Goal: Information Seeking & Learning: Learn about a topic

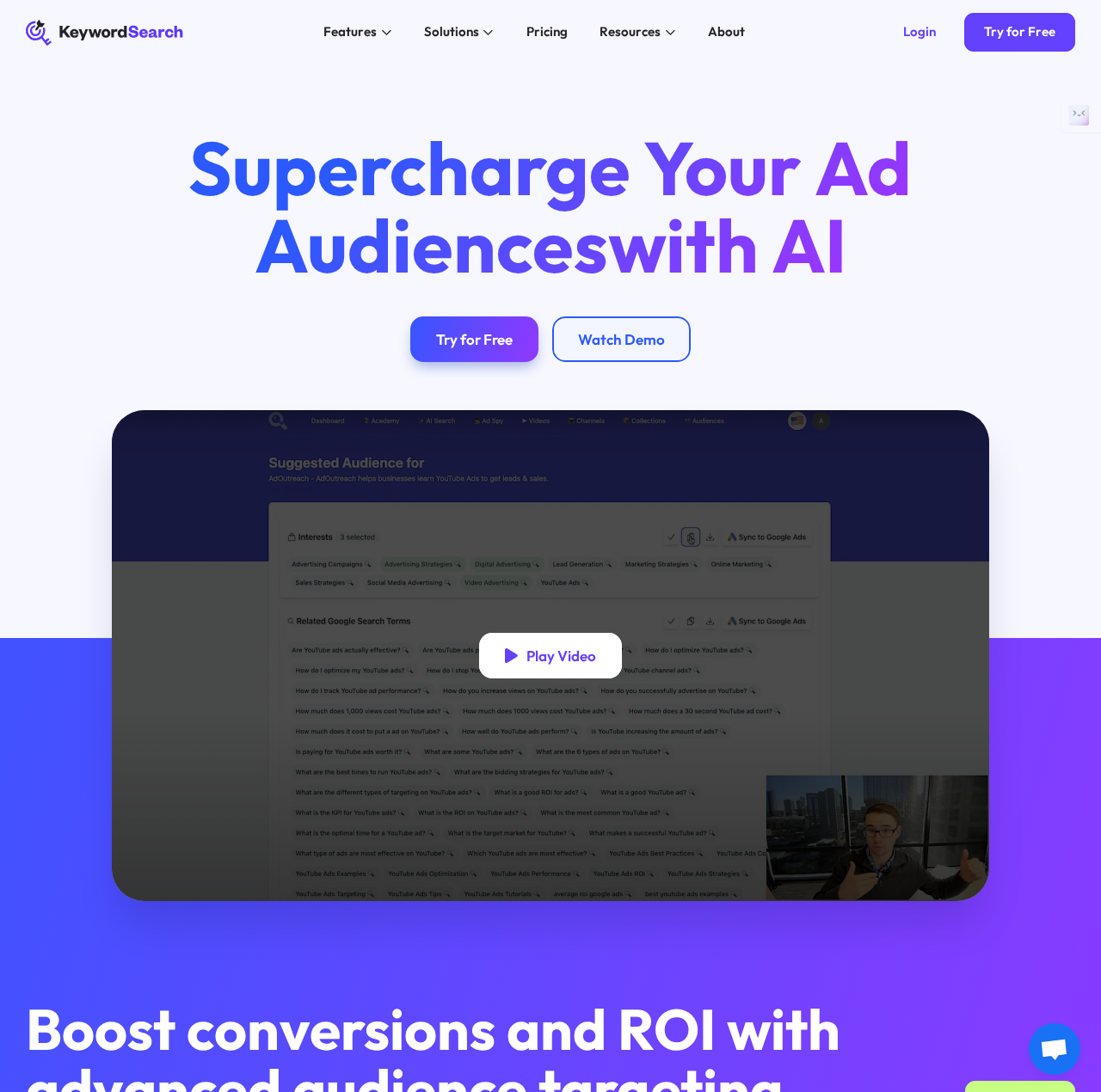
click at [558, 639] on div "Play Video" at bounding box center [550, 655] width 143 height 46
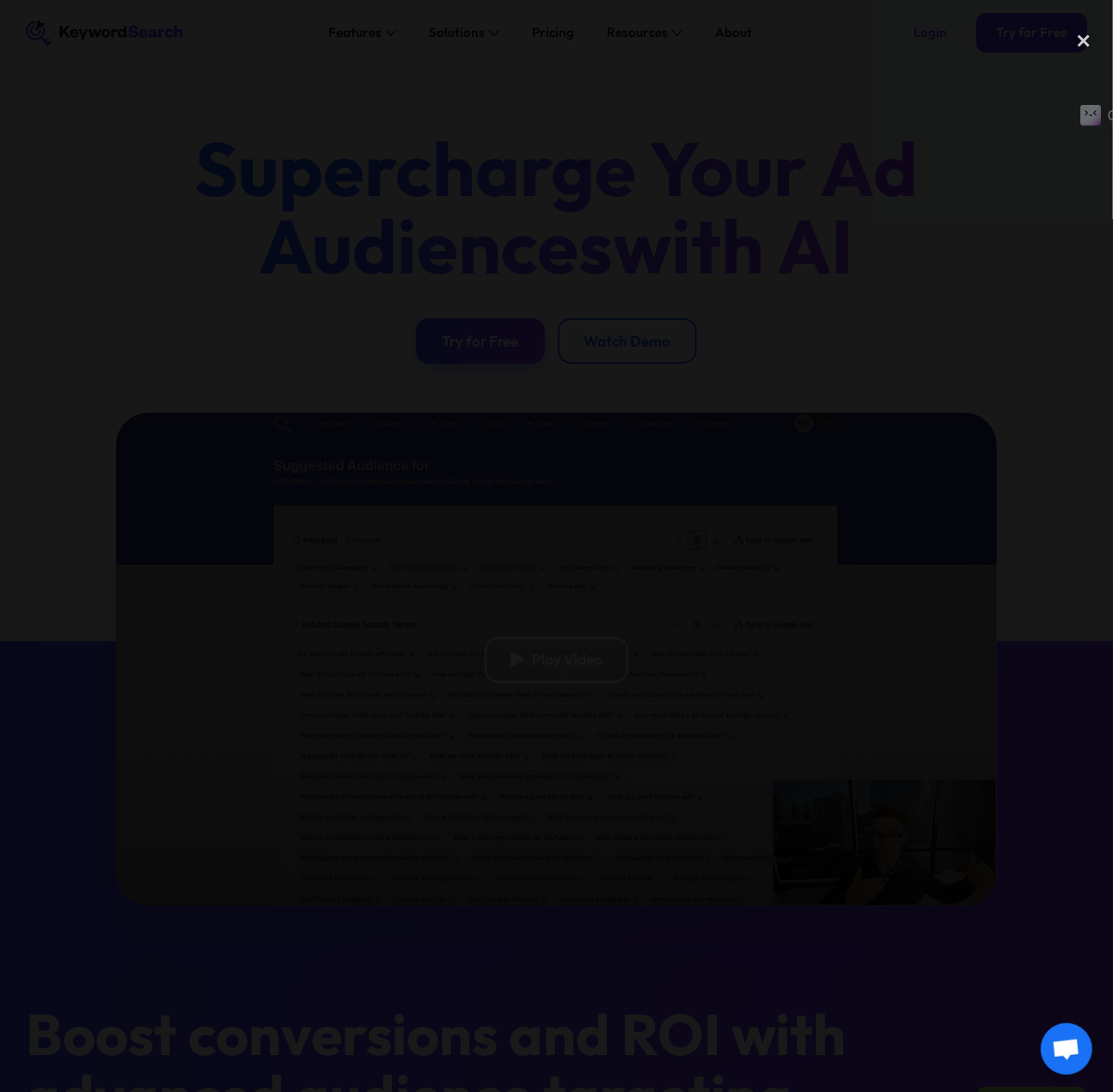
click at [1031, 527] on div at bounding box center [556, 545] width 1113 height 1047
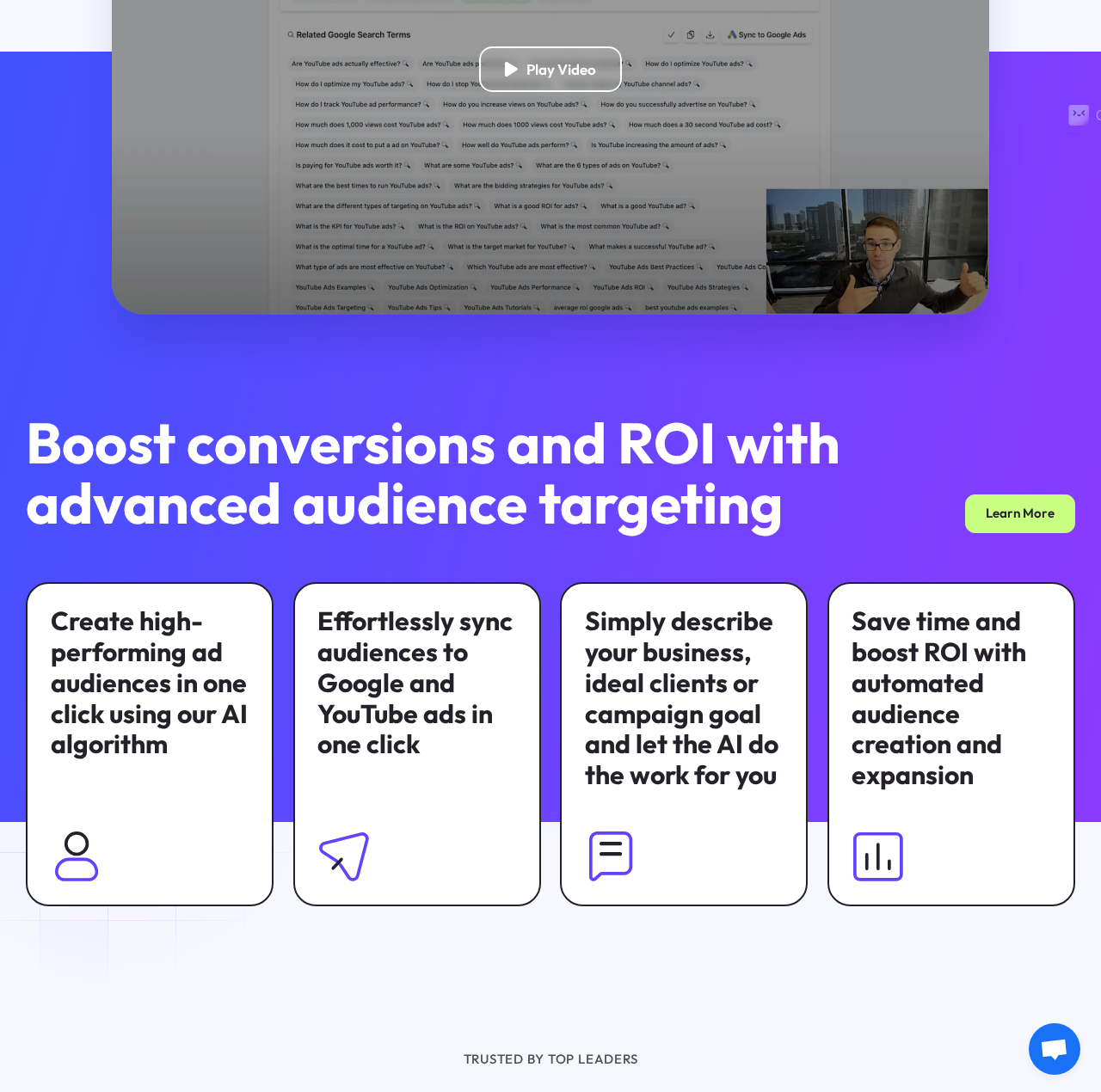
scroll to position [602, 0]
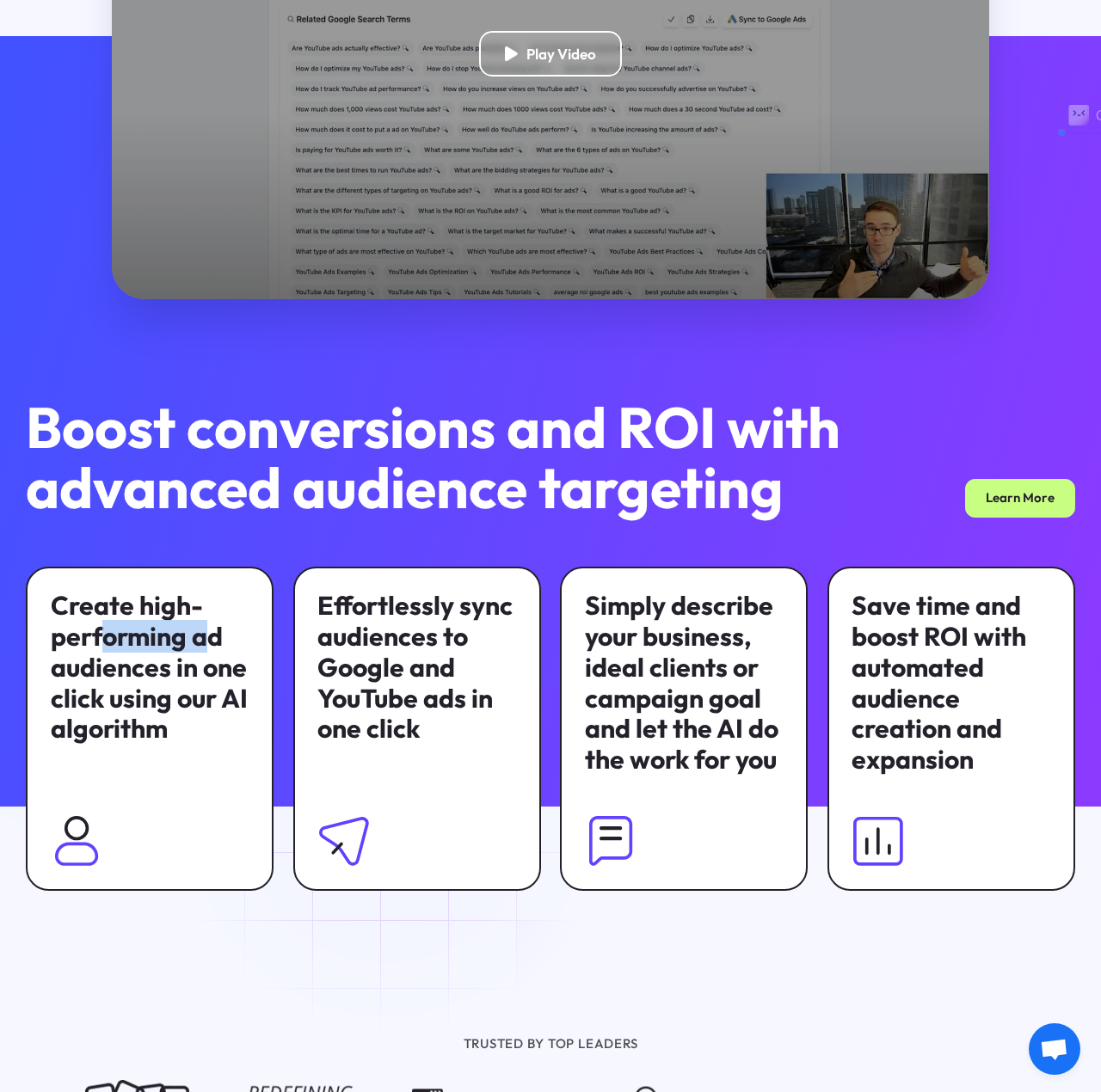
drag, startPoint x: 207, startPoint y: 642, endPoint x: 103, endPoint y: 644, distance: 104.0
click at [103, 644] on div "Create high-performing ad audiences in one click using our AI algorithm" at bounding box center [149, 667] width 198 height 154
drag, startPoint x: 218, startPoint y: 723, endPoint x: 116, endPoint y: 702, distance: 104.1
click at [116, 702] on div "Create high-performing ad audiences in one click using our AI algorithm" at bounding box center [149, 667] width 198 height 154
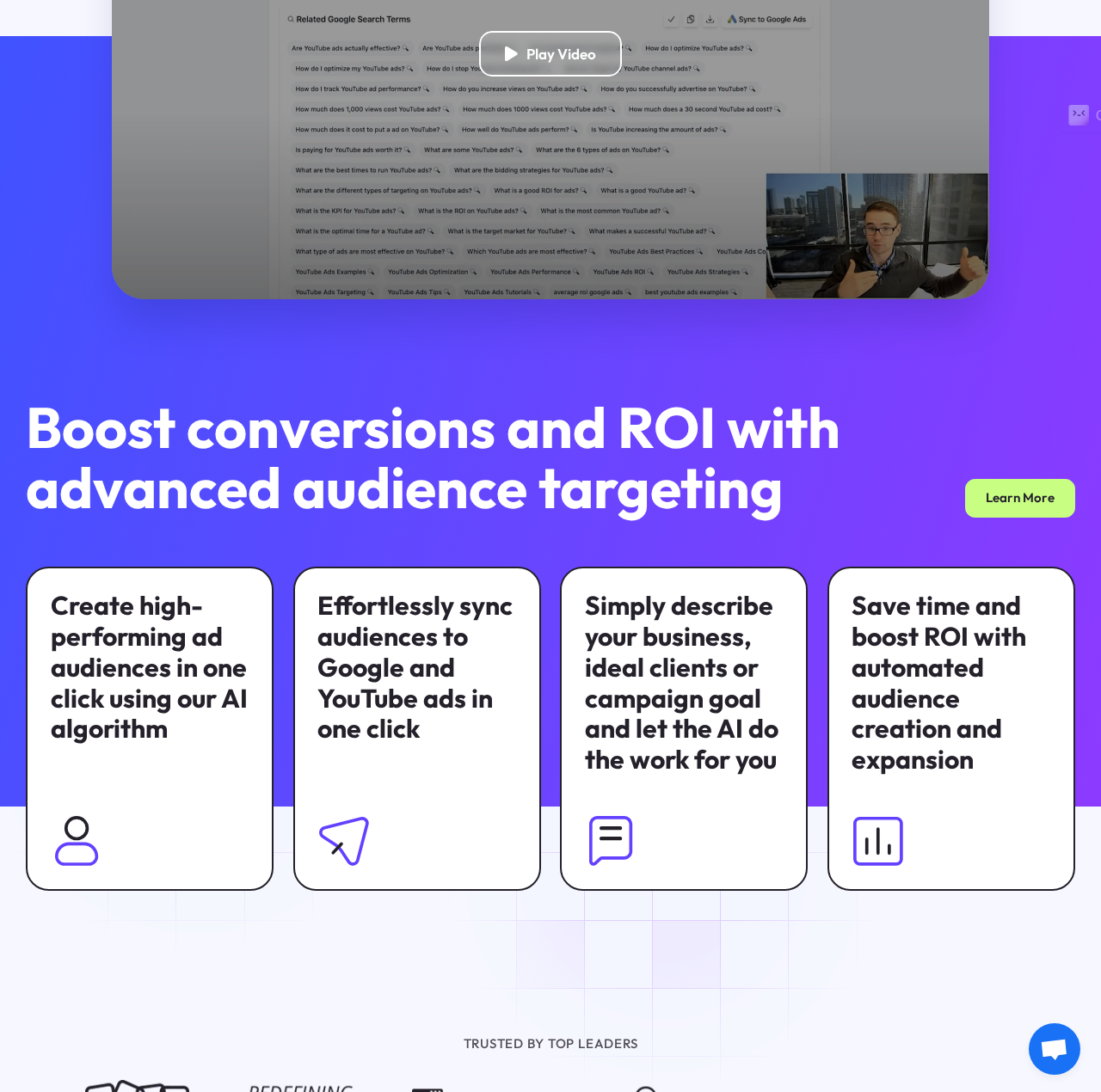
drag, startPoint x: 198, startPoint y: 736, endPoint x: 208, endPoint y: 740, distance: 10.8
click at [198, 737] on div "Create high-performing ad audiences in one click using our AI algorithm" at bounding box center [149, 667] width 198 height 154
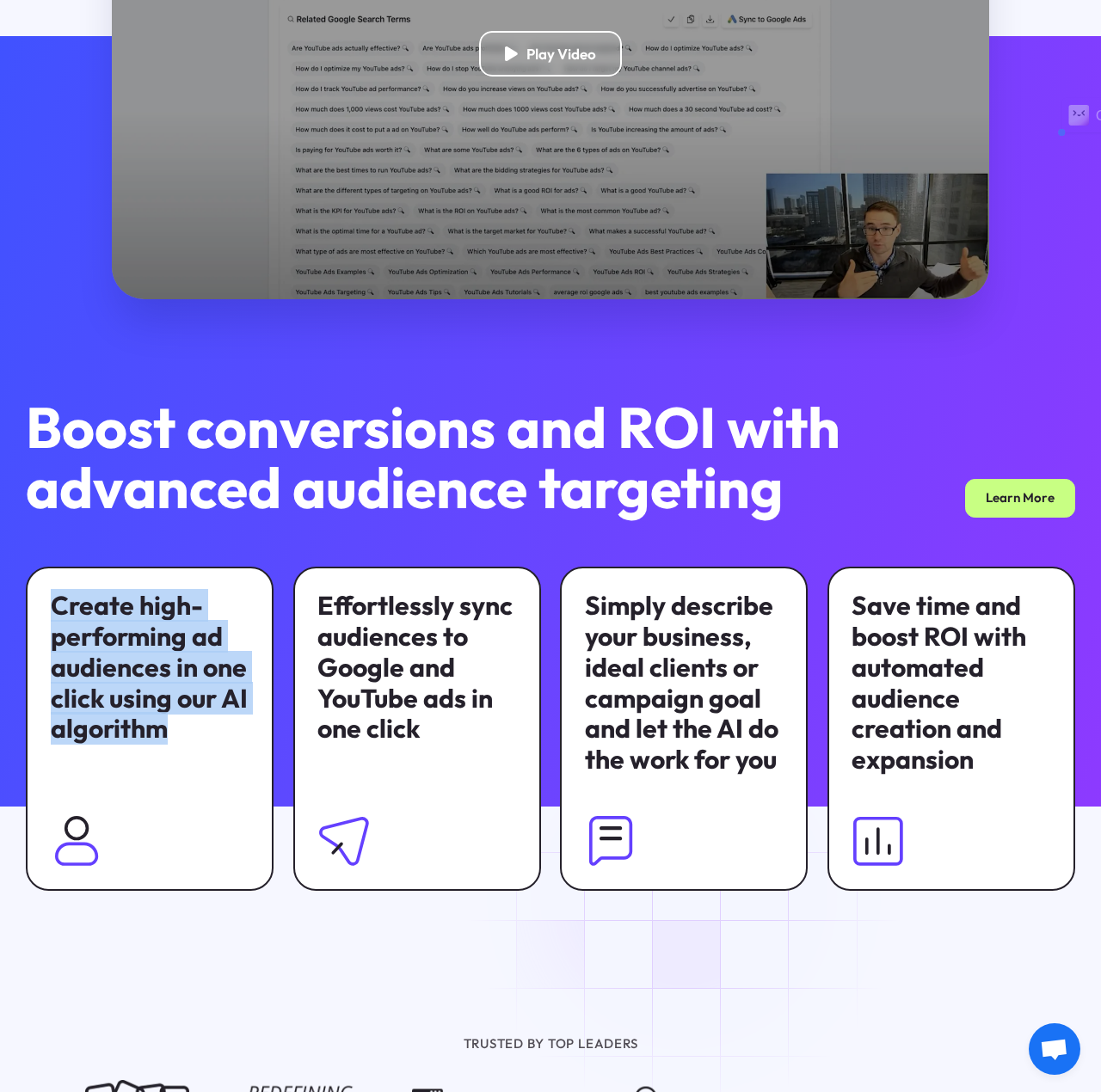
drag, startPoint x: 213, startPoint y: 741, endPoint x: 32, endPoint y: 592, distance: 234.4
click at [32, 592] on div "Create high-performing ad audiences in one click using our AI algorithm" at bounding box center [149, 729] width 248 height 325
drag, startPoint x: 112, startPoint y: 637, endPoint x: 246, endPoint y: 715, distance: 155.0
click at [246, 715] on div "Create high-performing ad audiences in one click using our AI algorithm" at bounding box center [149, 667] width 198 height 154
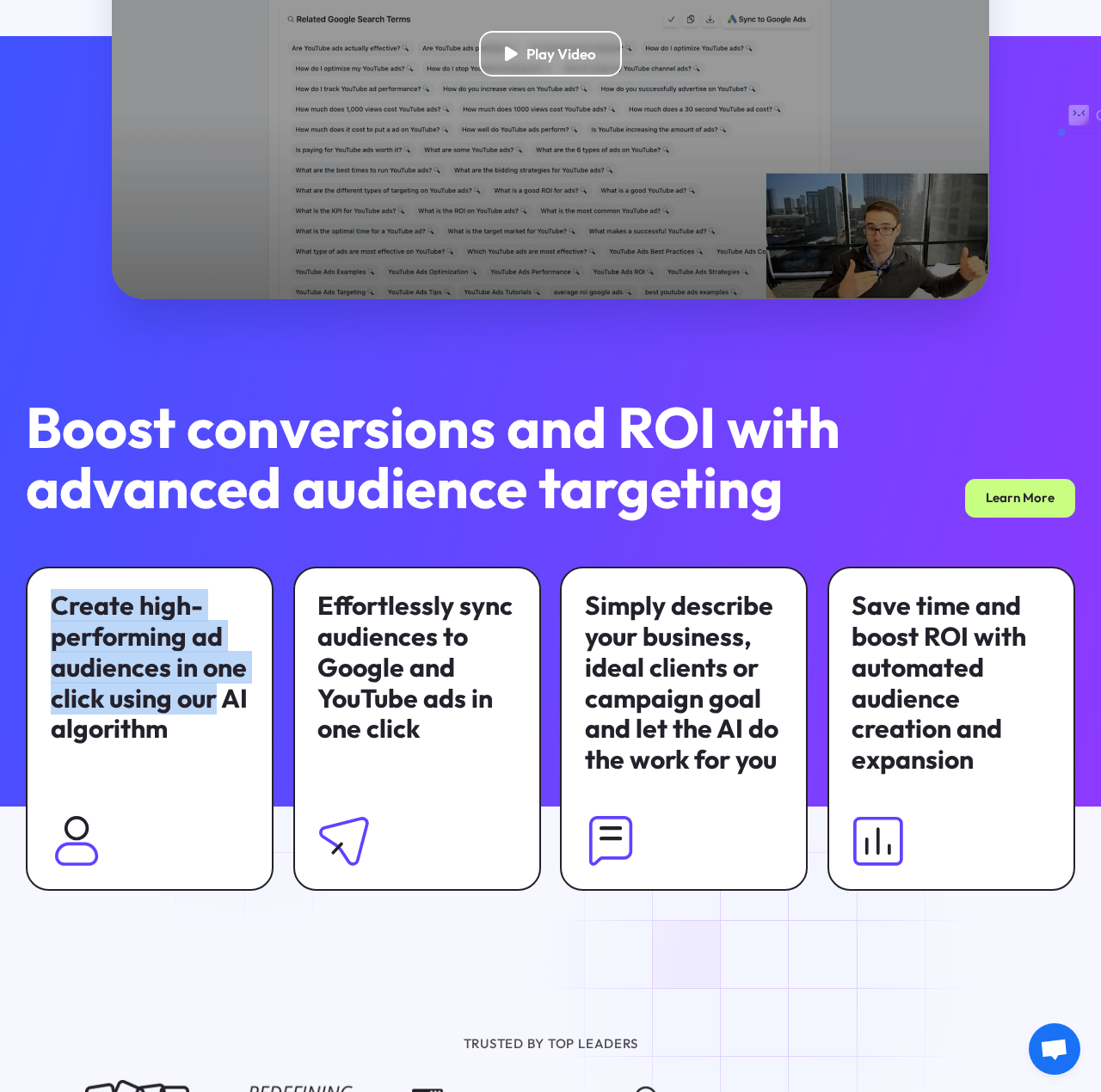
click at [246, 715] on div "Create high-performing ad audiences in one click using our AI algorithm" at bounding box center [149, 667] width 198 height 154
drag, startPoint x: 229, startPoint y: 764, endPoint x: 51, endPoint y: 618, distance: 230.2
click at [51, 618] on div "Create high-performing ad audiences in one click using our AI algorithm" at bounding box center [149, 729] width 248 height 325
click at [51, 618] on div "Create high-performing ad audiences in one click using our AI algorithm" at bounding box center [149, 667] width 198 height 154
drag, startPoint x: 55, startPoint y: 638, endPoint x: 239, endPoint y: 752, distance: 216.5
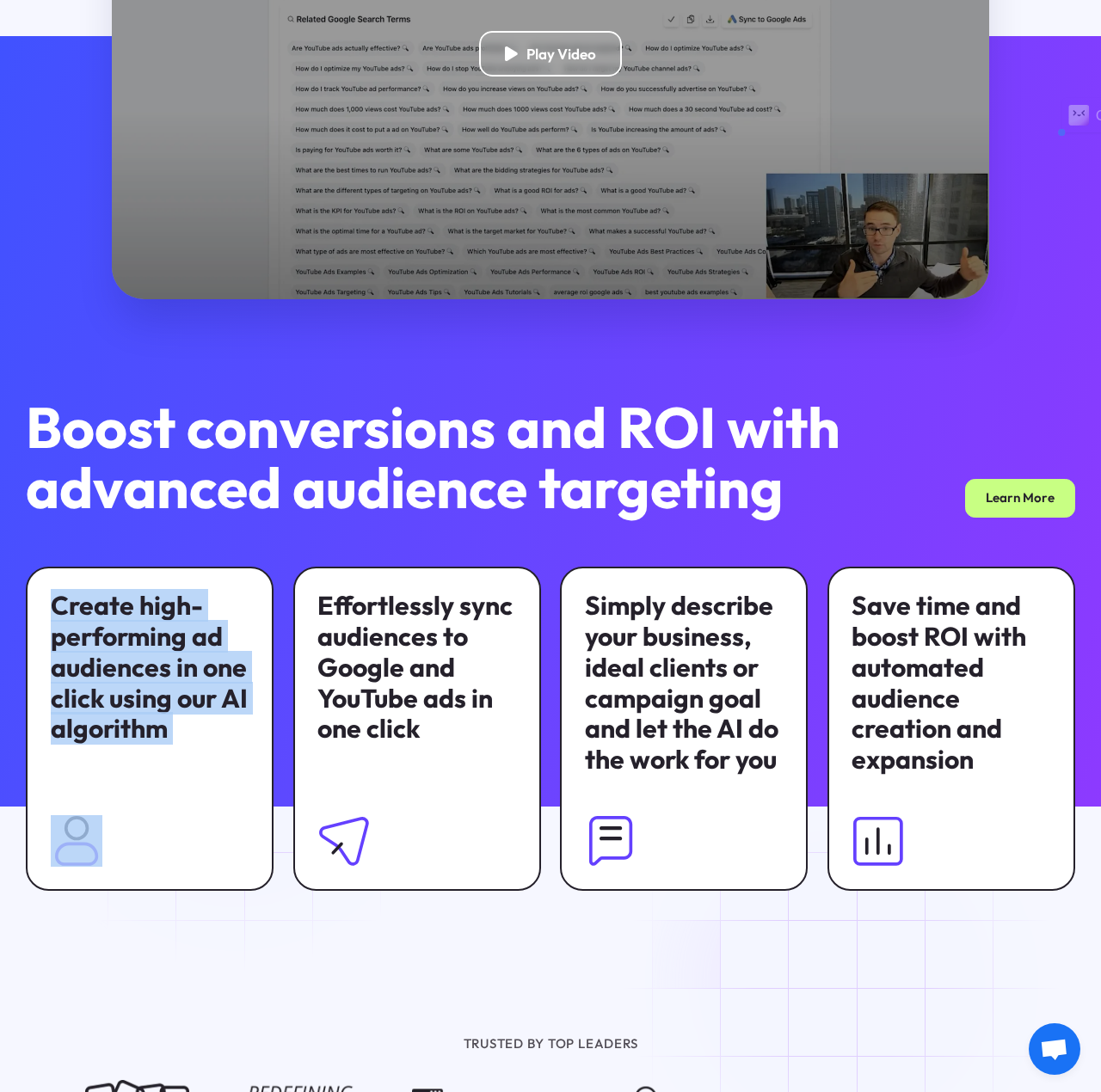
click at [239, 753] on div "Create high-performing ad audiences in one click using our AI algorithm" at bounding box center [149, 729] width 248 height 325
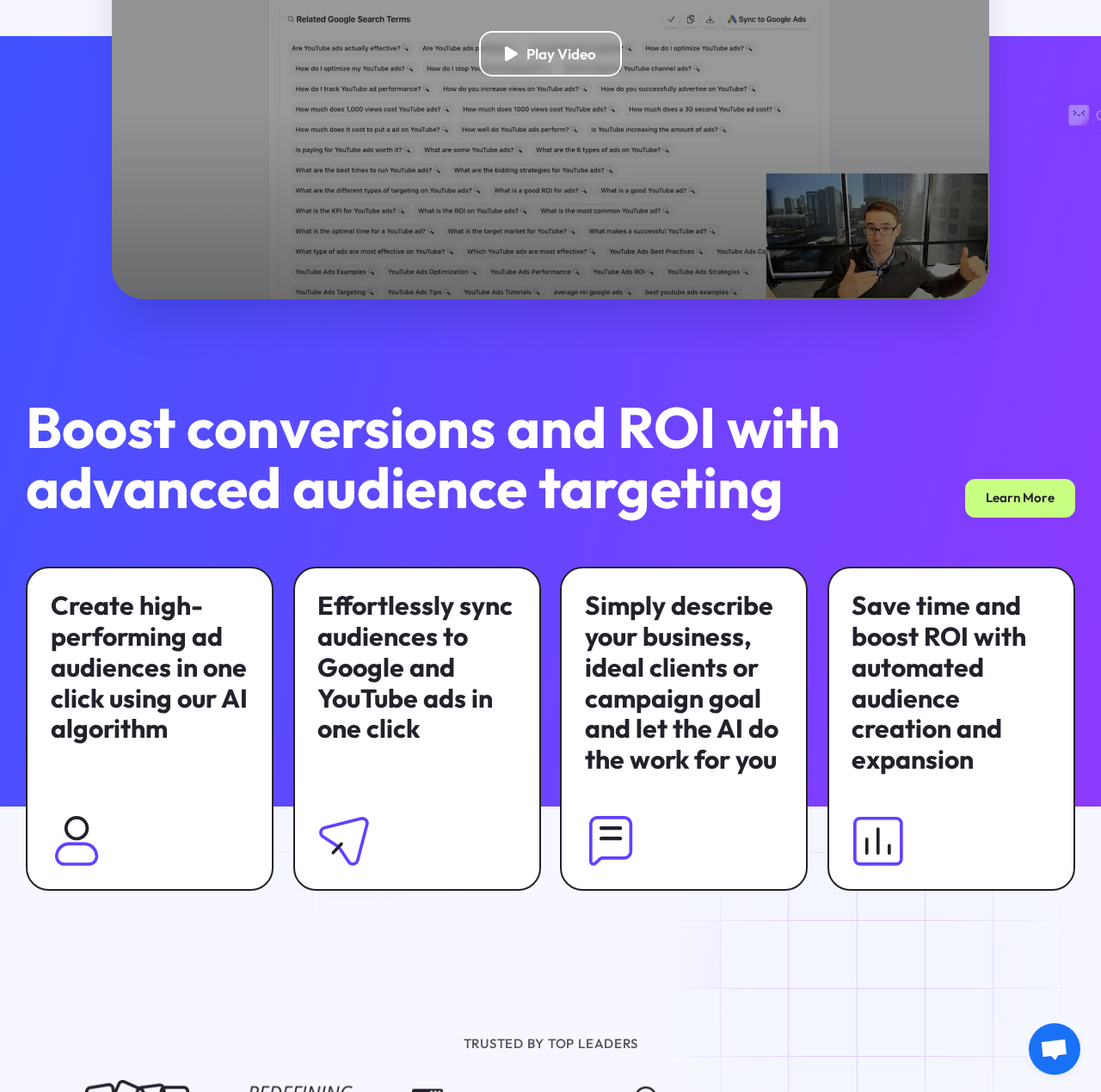
click at [363, 704] on div "Effortlessly sync audiences to Google and YouTube ads in one click" at bounding box center [416, 667] width 198 height 154
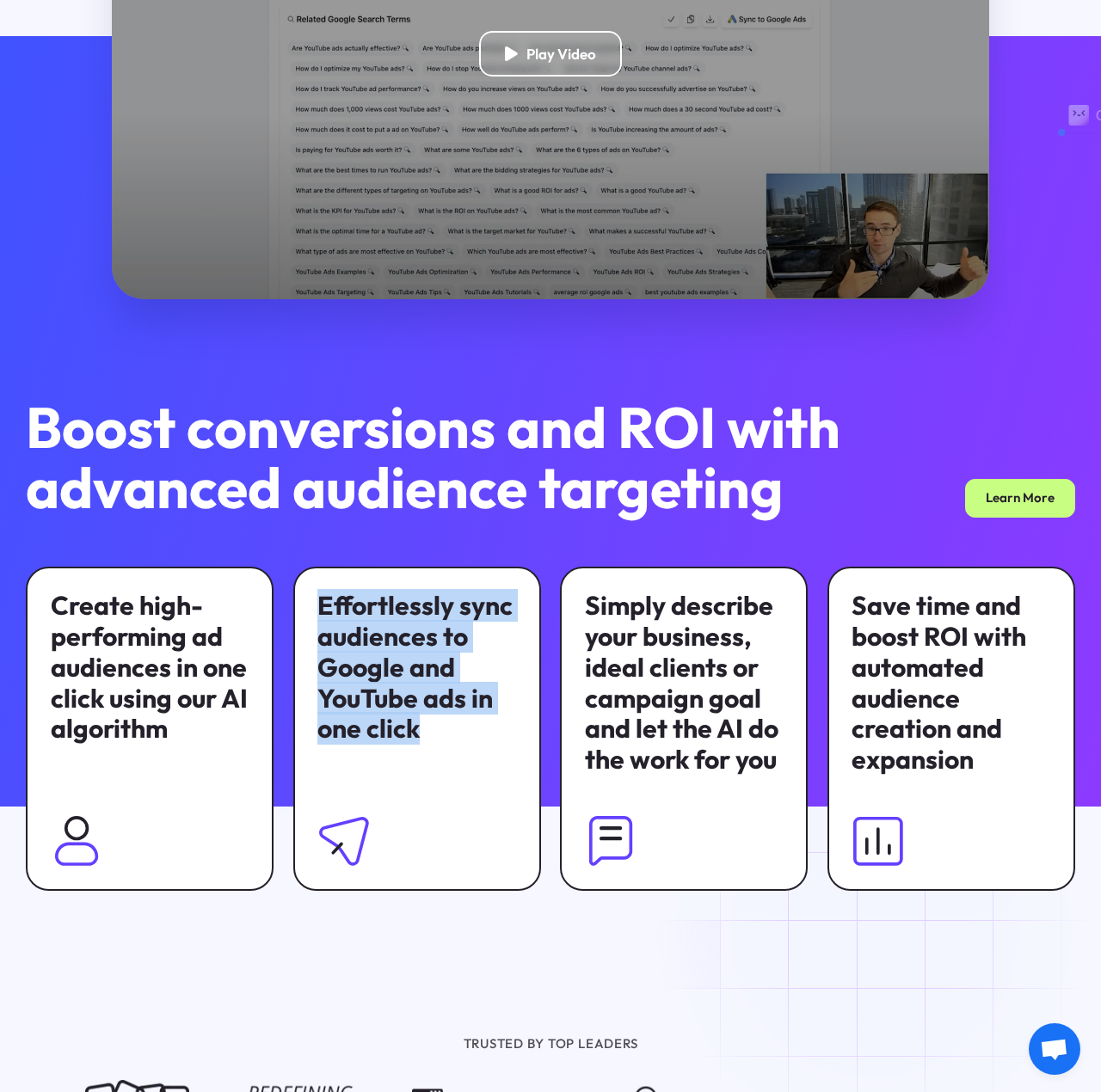
drag, startPoint x: 421, startPoint y: 761, endPoint x: 319, endPoint y: 611, distance: 181.4
click at [319, 611] on div "Effortlessly sync audiences to Google and YouTube ads in one click" at bounding box center [416, 729] width 248 height 325
click at [319, 611] on div "Effortlessly sync audiences to Google and YouTube ads in one click" at bounding box center [416, 667] width 198 height 154
drag, startPoint x: 392, startPoint y: 726, endPoint x: 287, endPoint y: 622, distance: 147.8
click at [287, 622] on div "Create high-performing ad audiences in one click using our AI algorithm Effortl…" at bounding box center [550, 729] width 1049 height 325
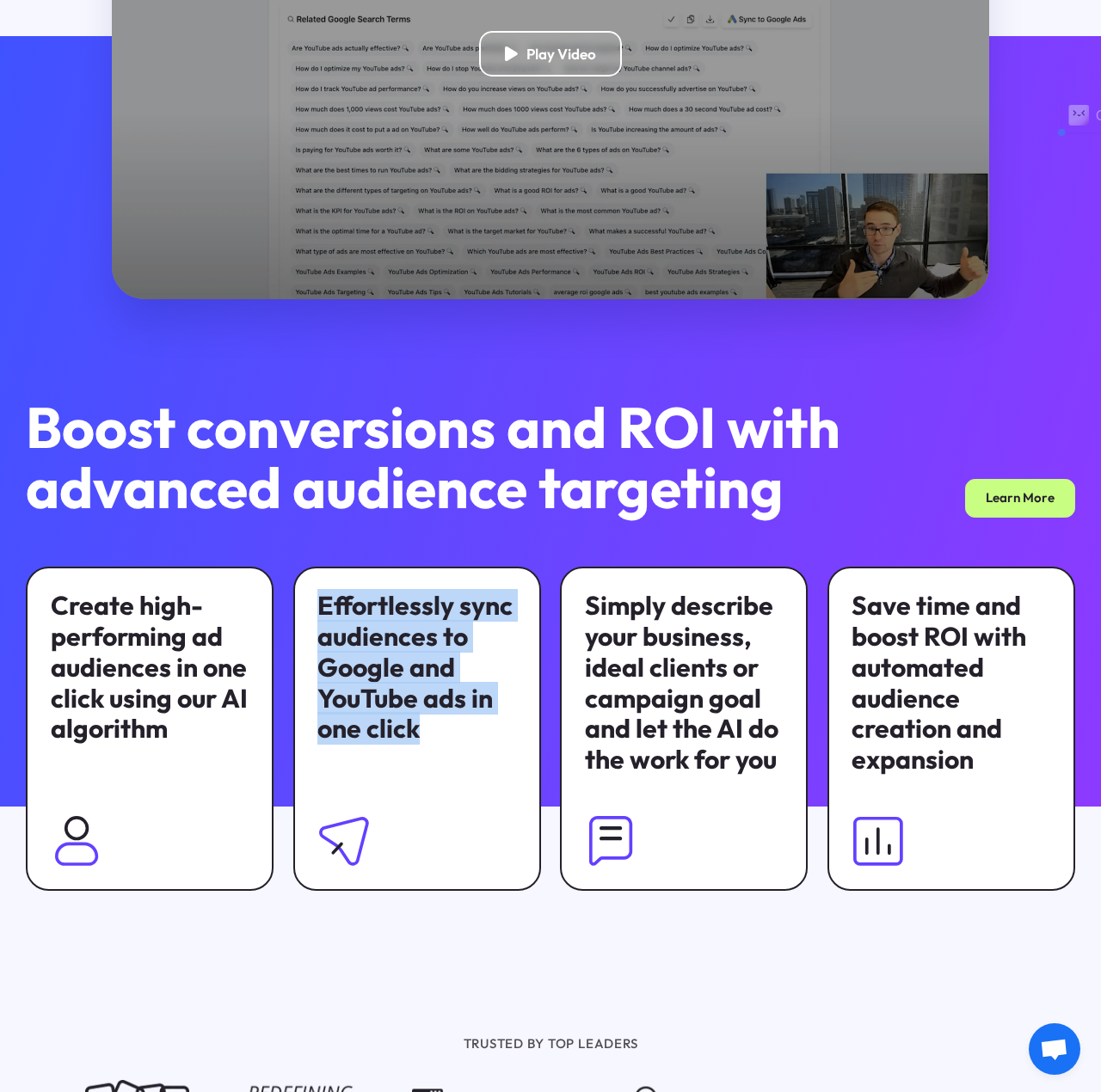
click at [287, 622] on div "Create high-performing ad audiences in one click using our AI algorithm Effortl…" at bounding box center [550, 729] width 1049 height 325
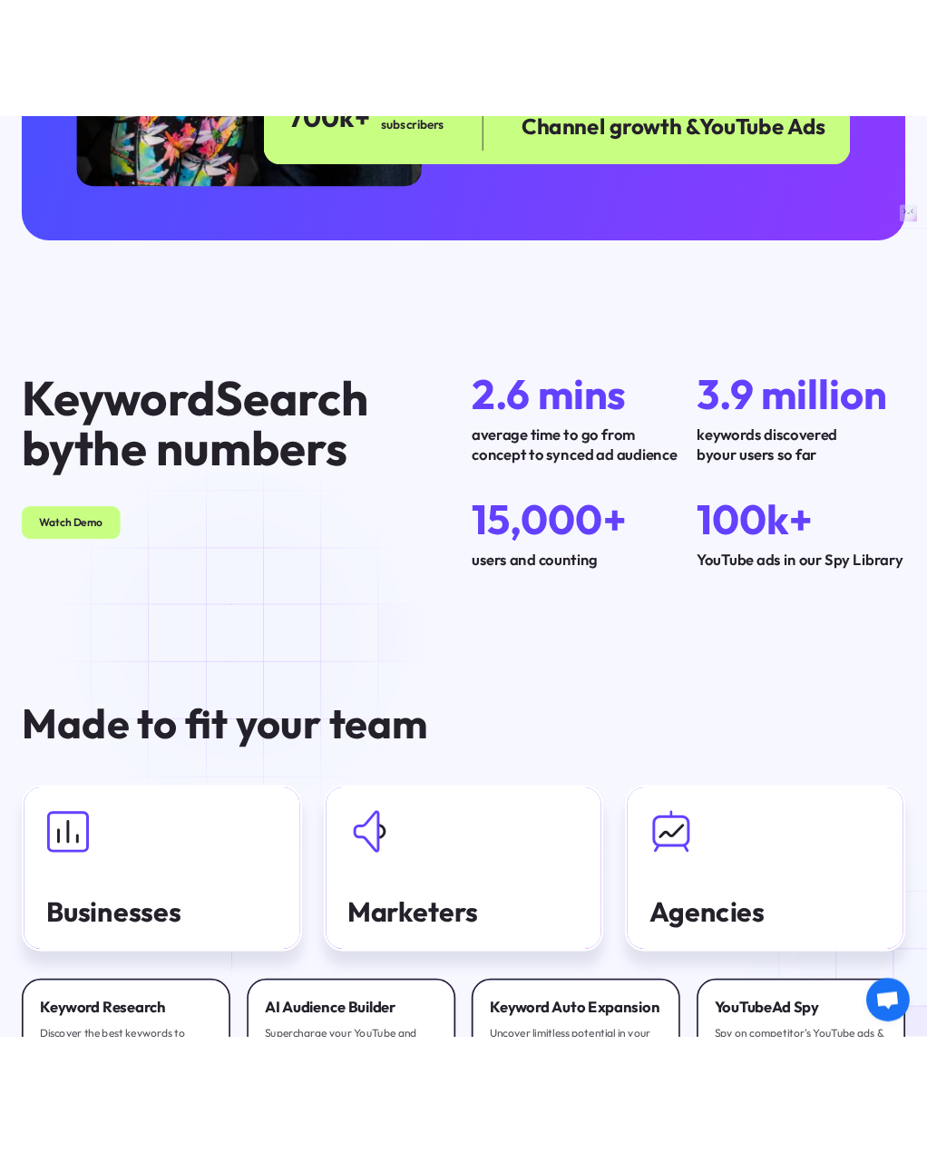
scroll to position [4806, 0]
